Goal: Task Accomplishment & Management: Complete application form

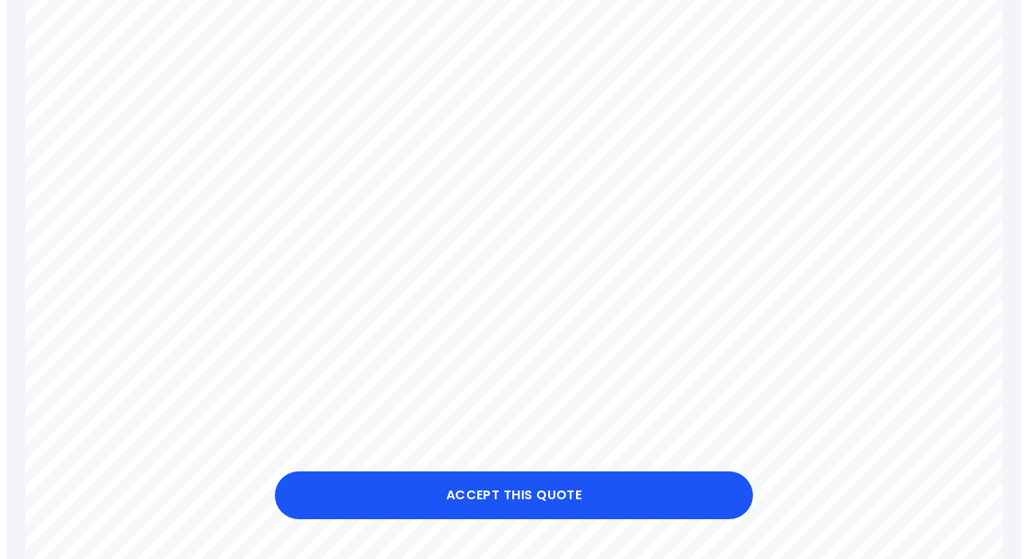
scroll to position [511, 0]
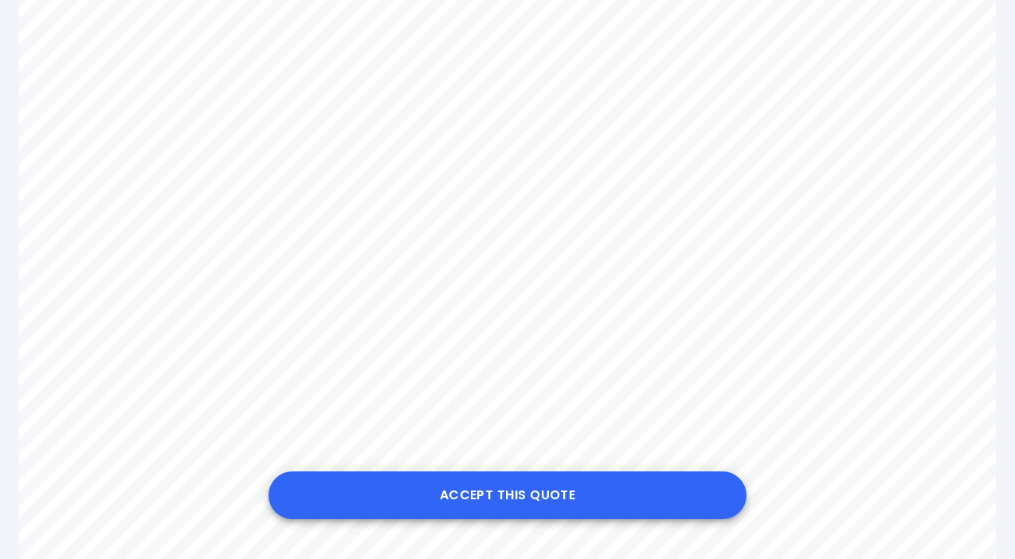
click at [504, 493] on button "Accept this Quote" at bounding box center [507, 495] width 478 height 48
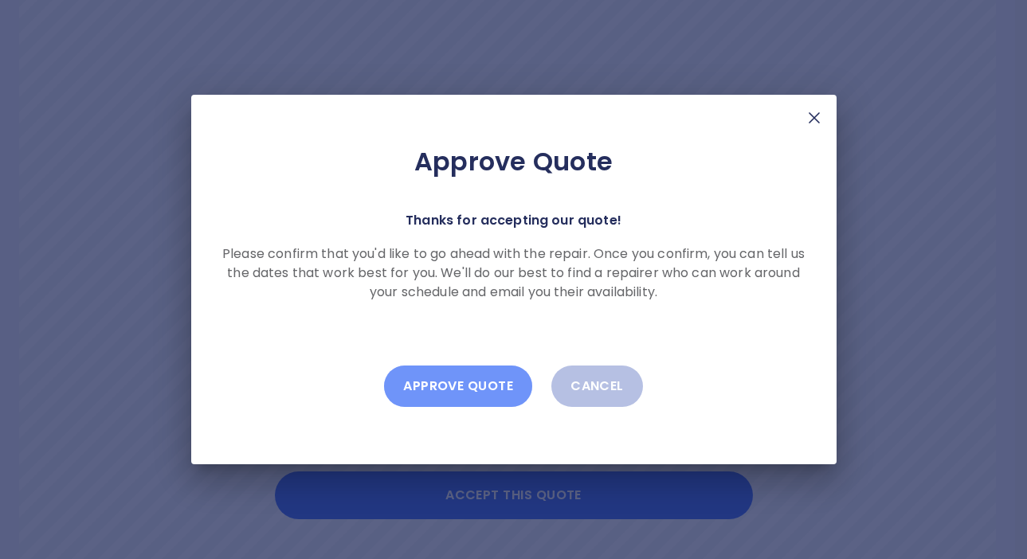
click at [452, 388] on button "Approve Quote" at bounding box center [458, 386] width 148 height 41
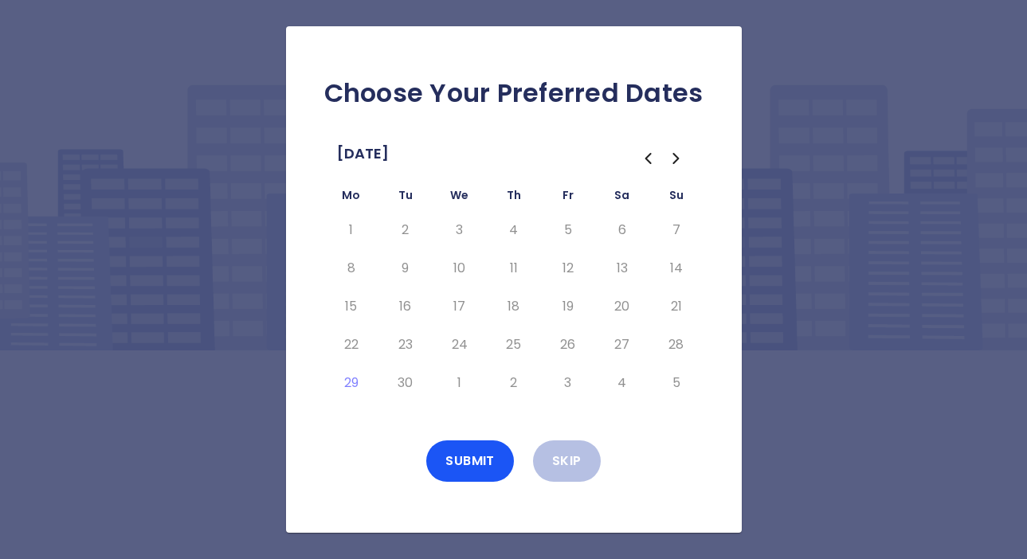
click at [674, 156] on icon "Go to the Next Month" at bounding box center [676, 158] width 19 height 19
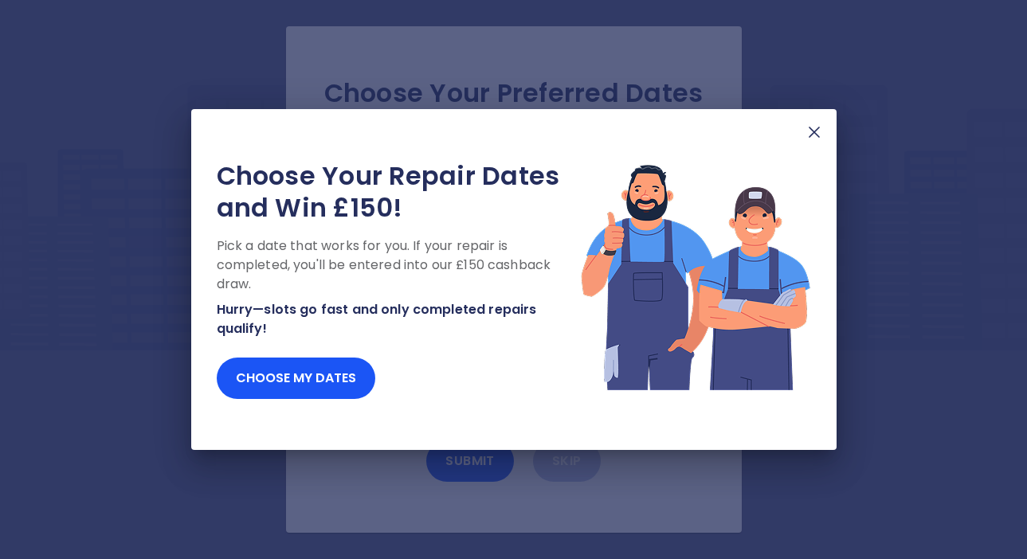
click at [815, 133] on img at bounding box center [813, 132] width 19 height 19
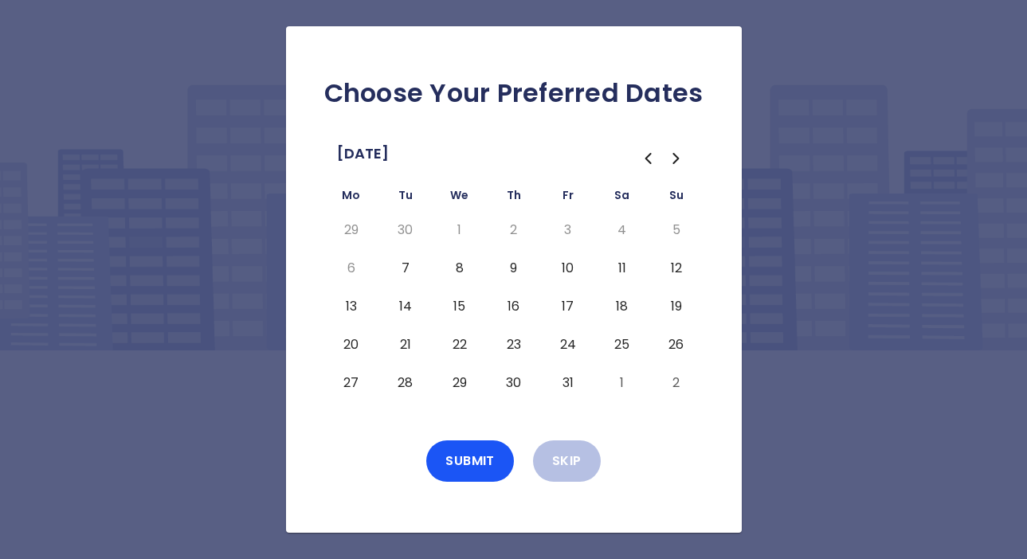
click at [408, 266] on button "7" at bounding box center [405, 268] width 29 height 25
click at [467, 457] on button "Submit" at bounding box center [470, 460] width 88 height 41
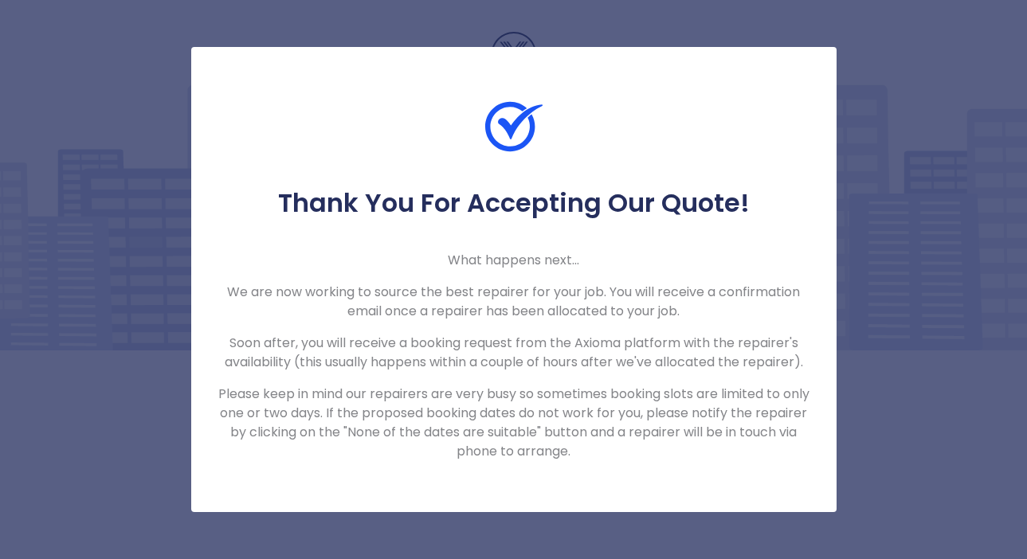
click at [1014, 207] on div "Thank You For Accepting Our Quote! What happens next... We are now working to s…" at bounding box center [513, 279] width 1027 height 559
